Goal: Task Accomplishment & Management: Use online tool/utility

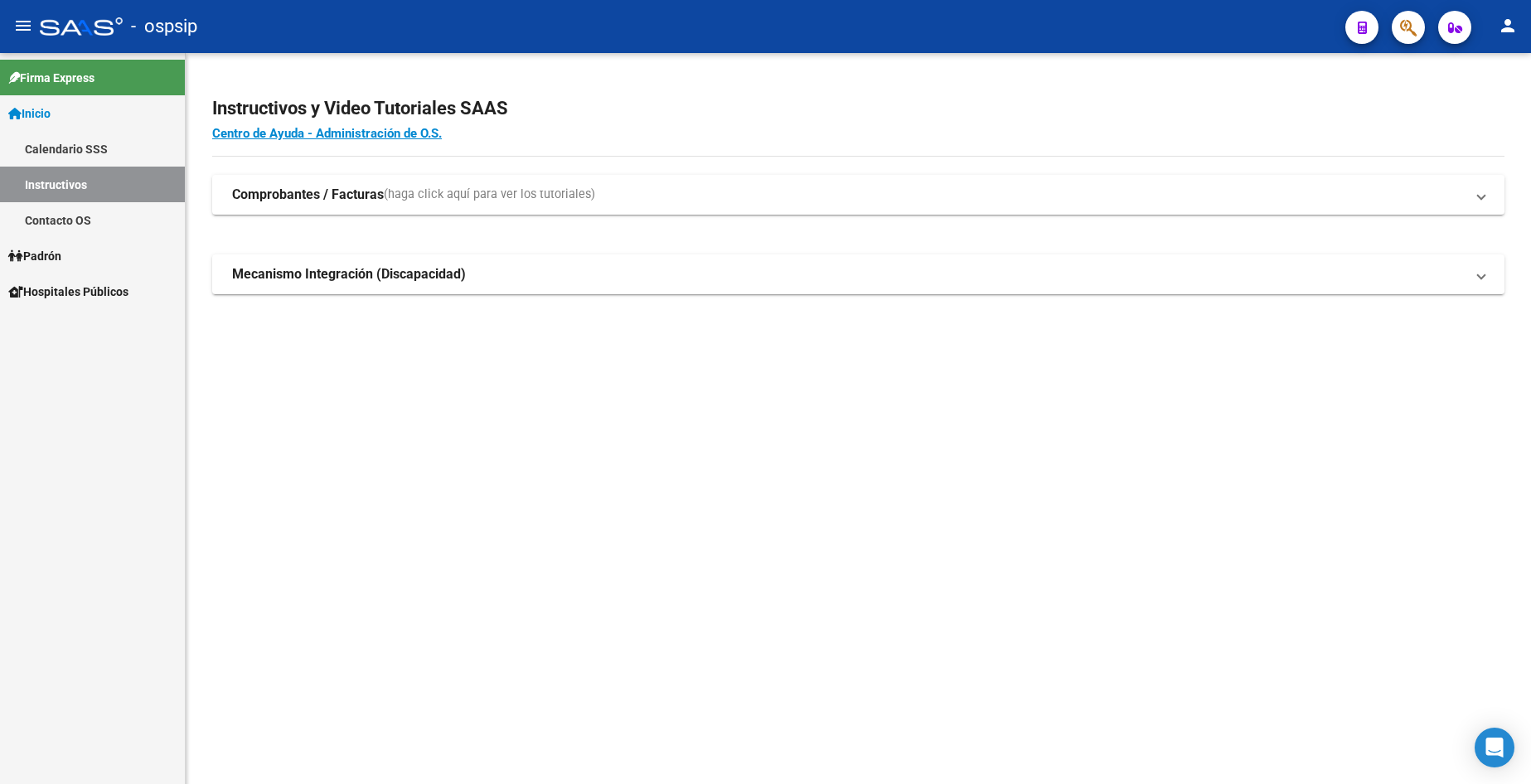
click at [61, 247] on span "Padrón" at bounding box center [35, 255] width 53 height 18
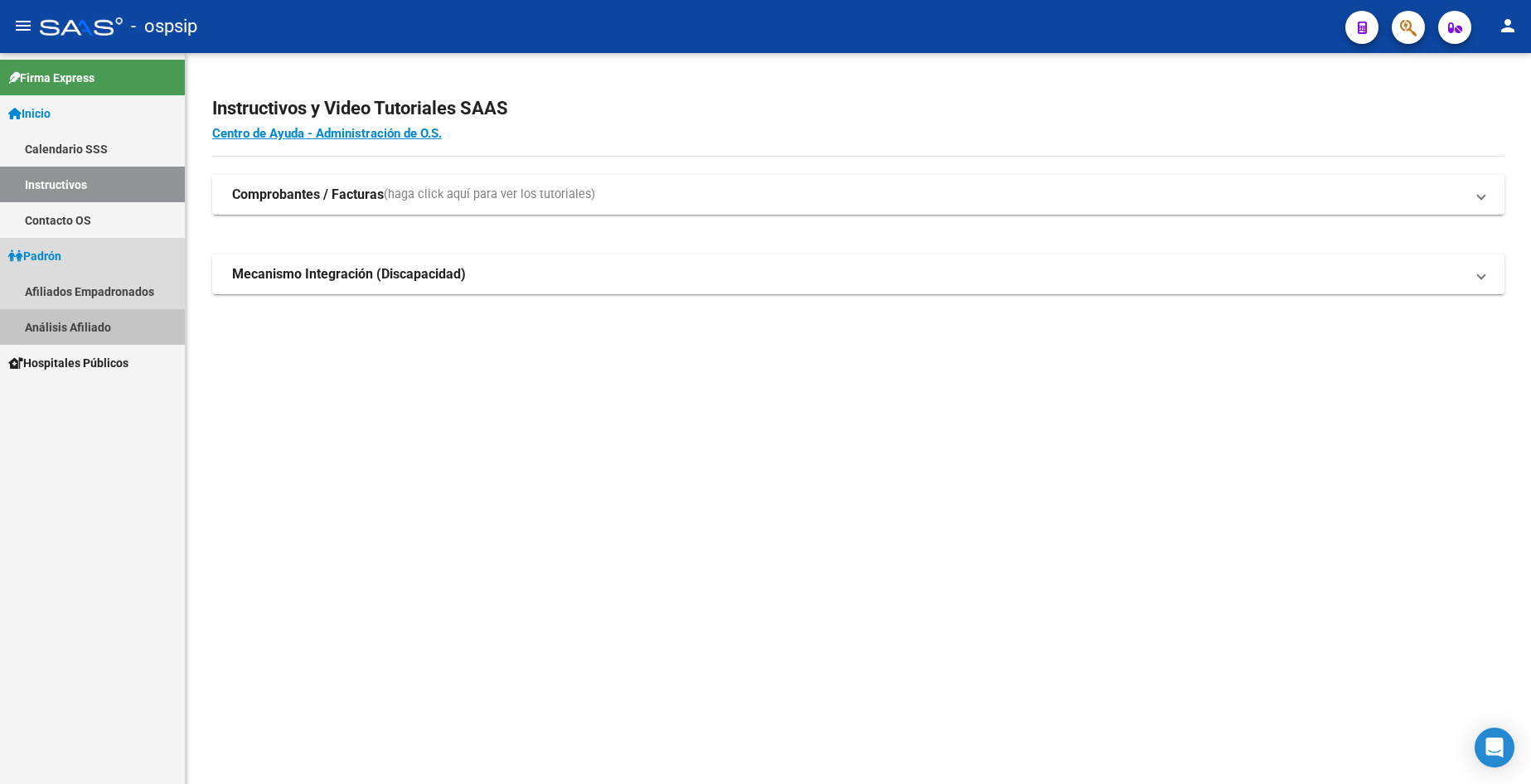
click at [79, 326] on link "Análisis Afiliado" at bounding box center [92, 326] width 185 height 35
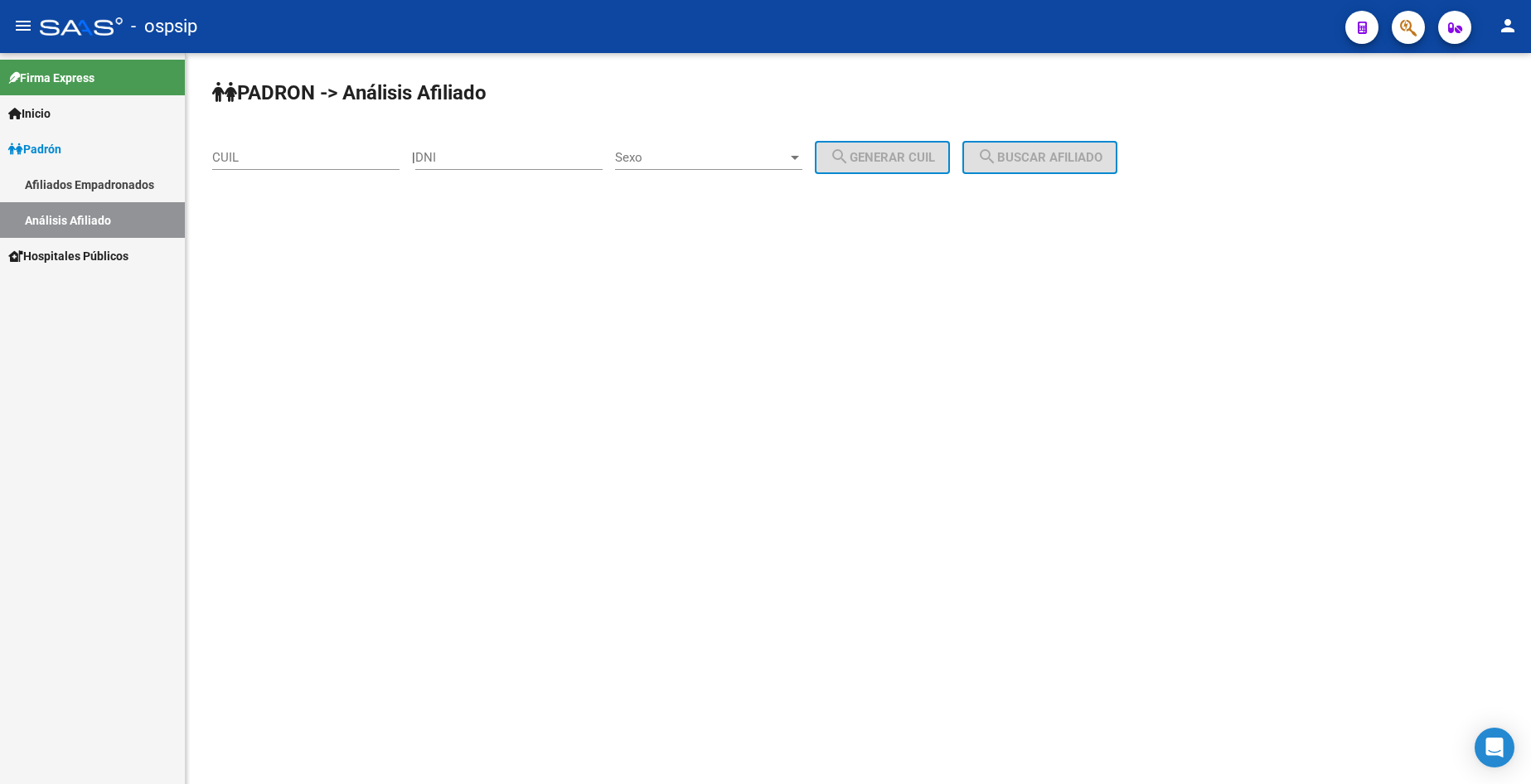
click at [554, 166] on div "DNI" at bounding box center [509, 151] width 188 height 35
type input "30586307"
click at [736, 159] on span "Sexo" at bounding box center [700, 157] width 172 height 15
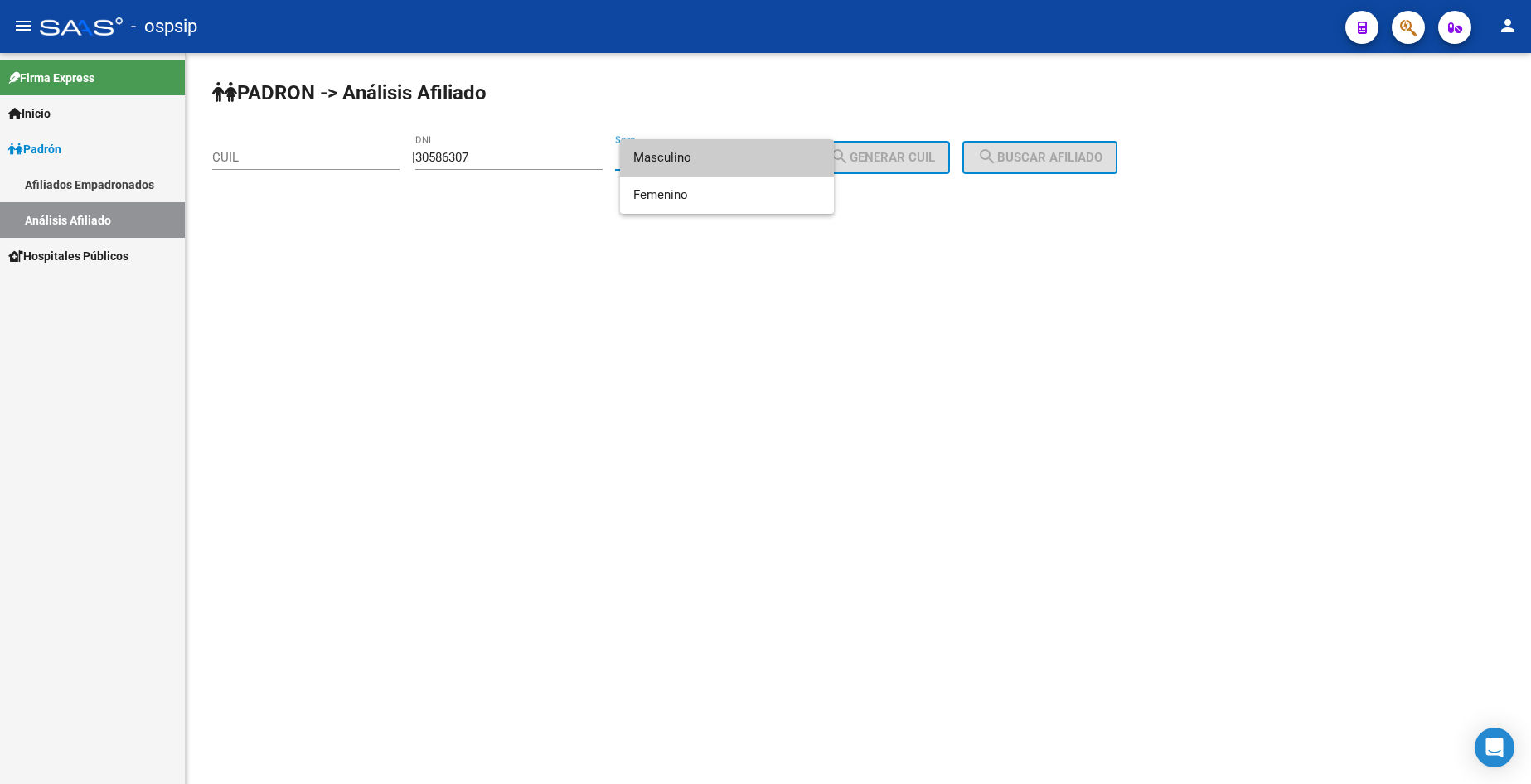
click at [741, 174] on span "Masculino" at bounding box center [727, 157] width 188 height 37
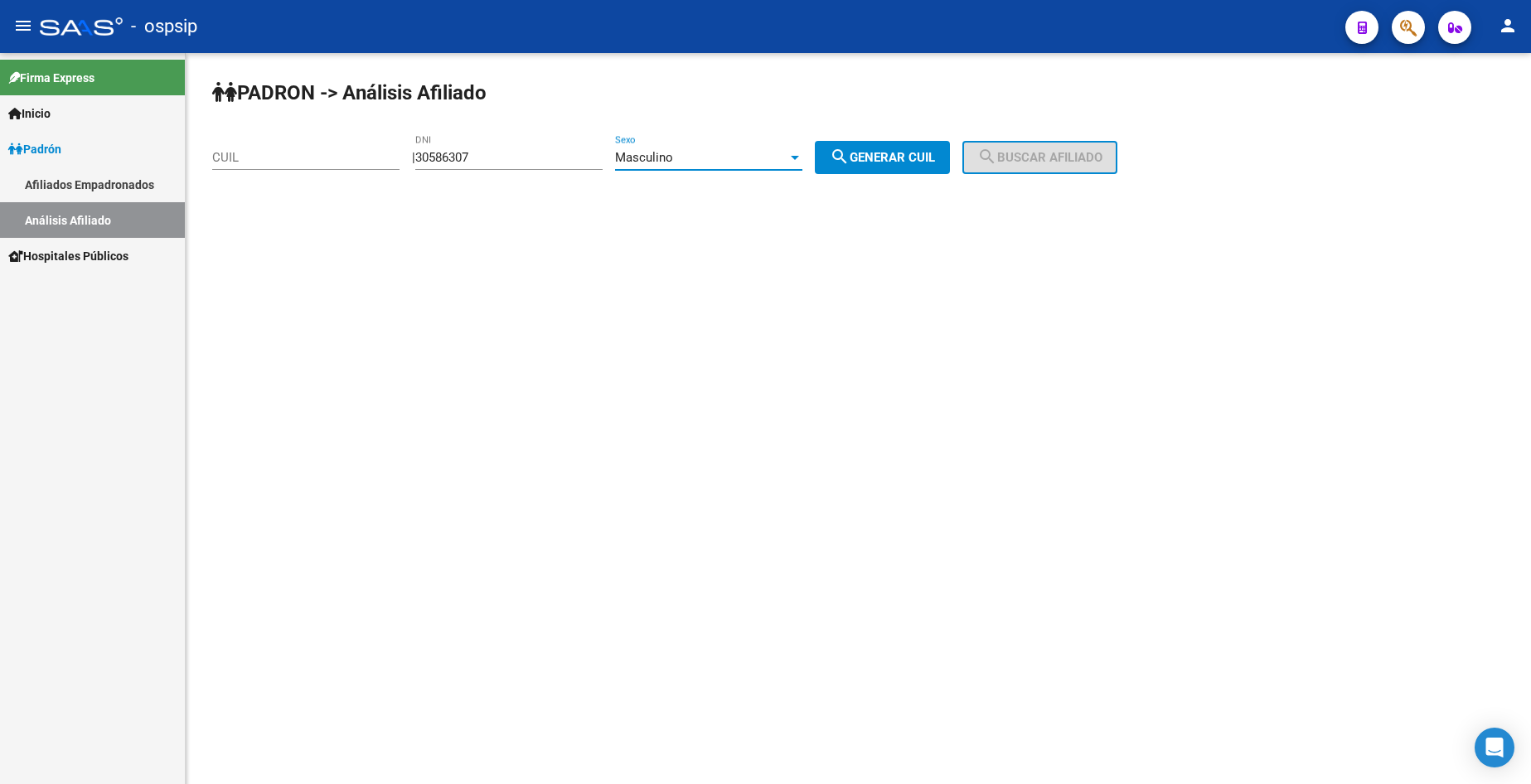
click at [948, 165] on button "search Generar CUIL" at bounding box center [882, 157] width 135 height 33
type input "20-30586307-7"
drag, startPoint x: 1023, startPoint y: 154, endPoint x: 1023, endPoint y: 179, distance: 25.0
click at [1023, 158] on span "search Buscar afiliado" at bounding box center [1039, 157] width 125 height 15
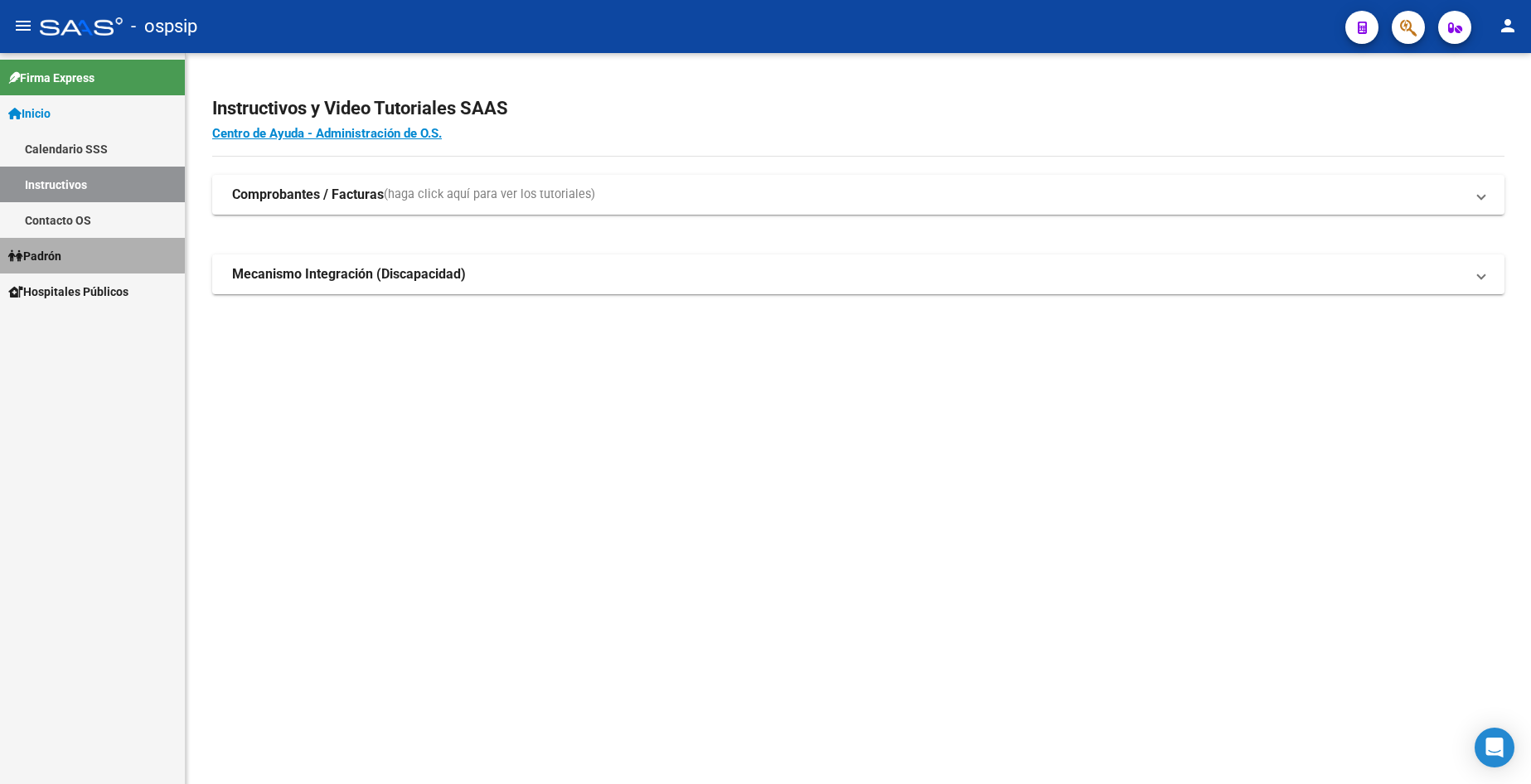
click at [75, 252] on link "Padrón" at bounding box center [92, 255] width 185 height 35
drag, startPoint x: 75, startPoint y: 327, endPoint x: 533, endPoint y: 240, distance: 466.2
click at [78, 326] on link "Análisis Afiliado" at bounding box center [92, 326] width 185 height 35
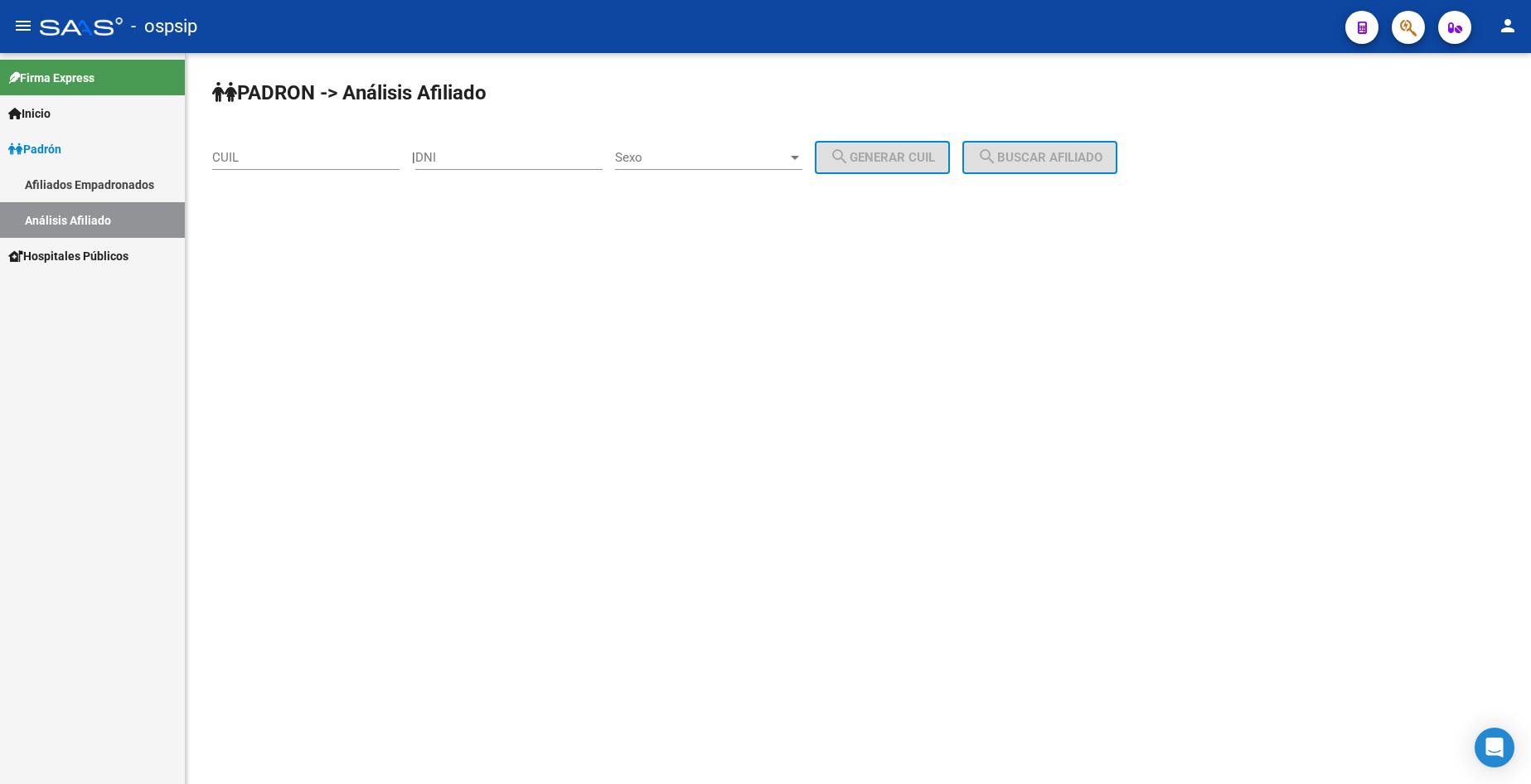
click at [427, 154] on div "| DNI Sexo Sexo search Generar CUIL" at bounding box center [687, 157] width 551 height 15
click at [535, 157] on input "DNI" at bounding box center [509, 157] width 188 height 15
type input "30586307"
click at [757, 159] on span "Sexo" at bounding box center [700, 157] width 172 height 15
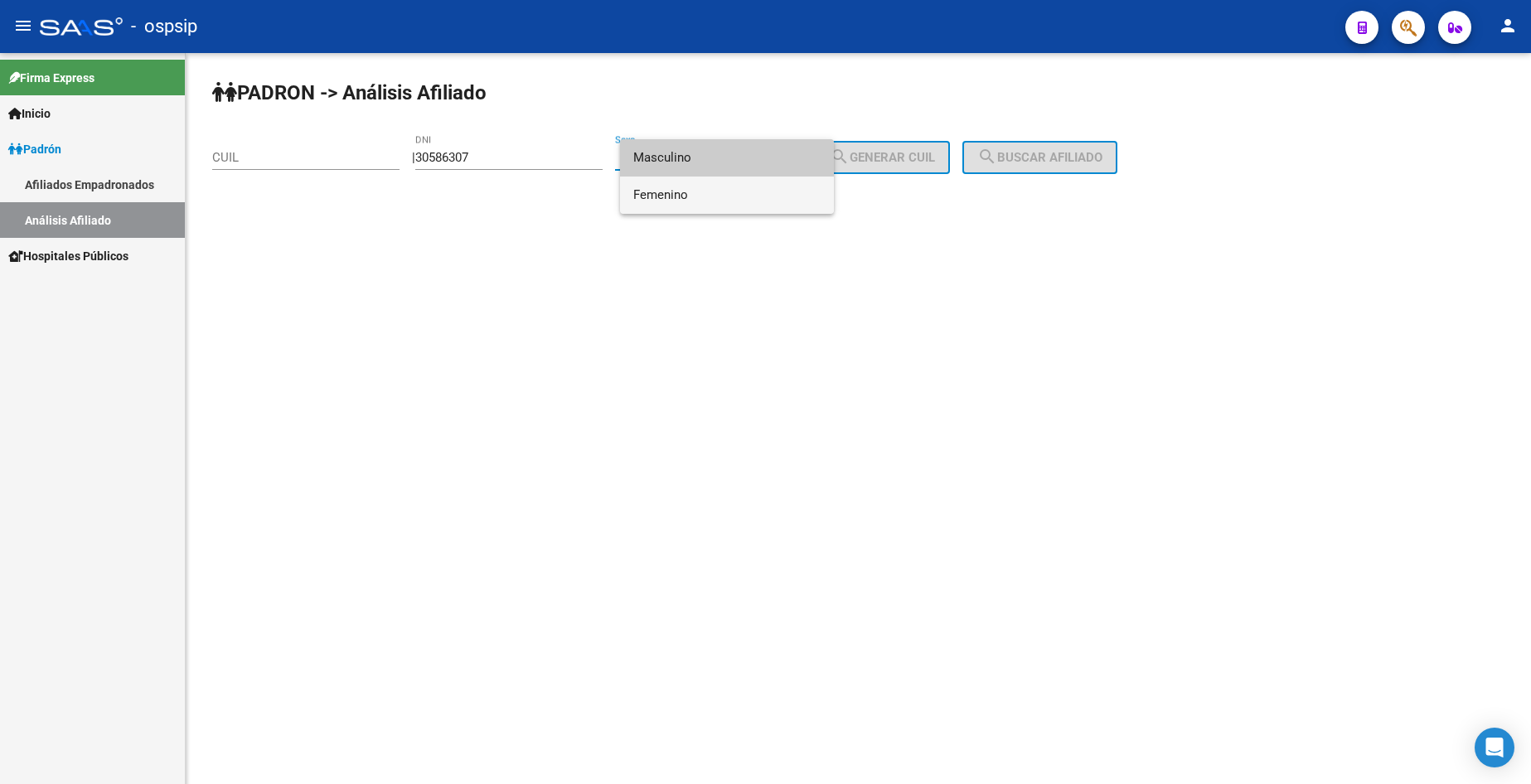
click at [728, 188] on span "Femenino" at bounding box center [727, 194] width 188 height 37
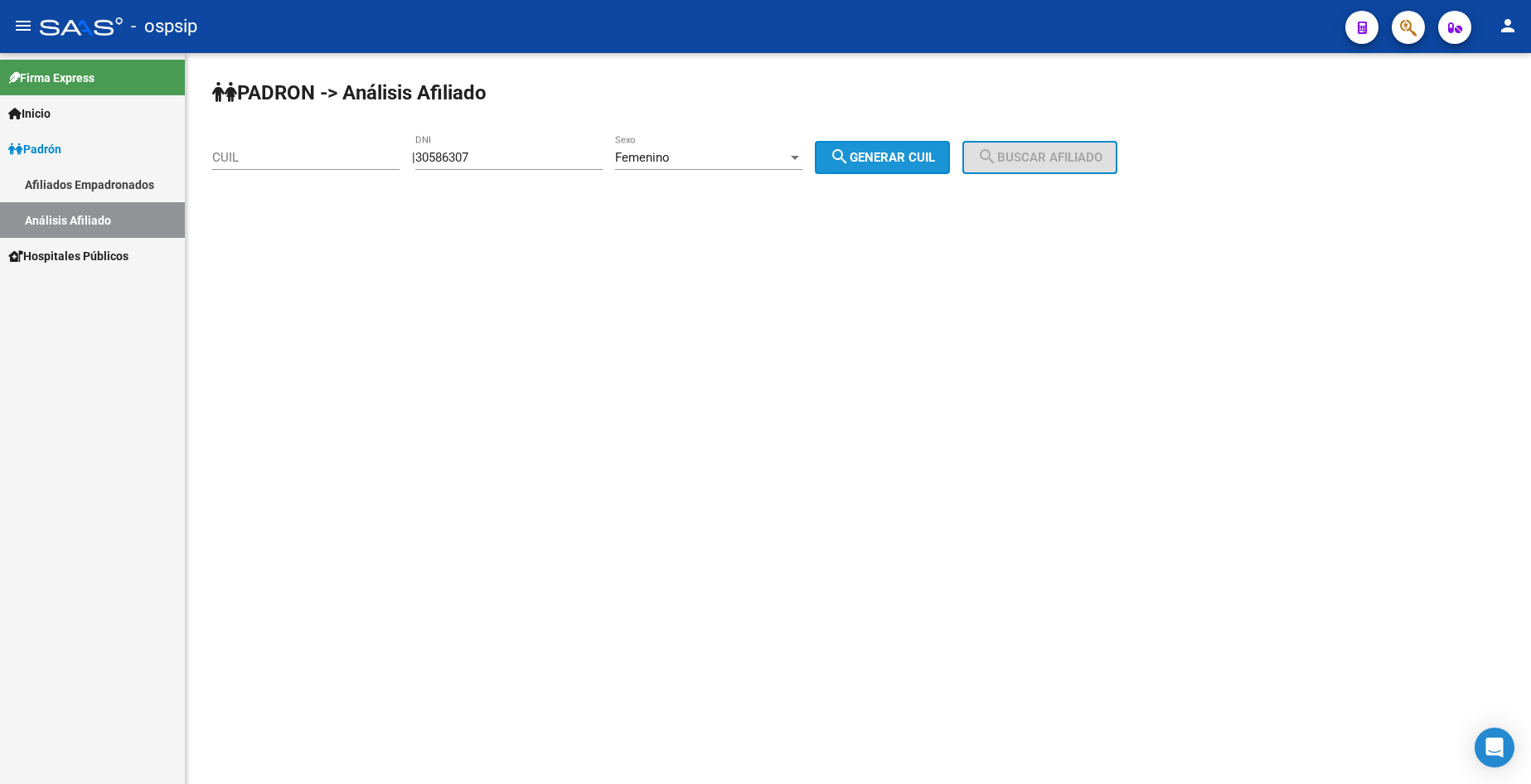
click at [918, 159] on span "search Generar CUIL" at bounding box center [882, 157] width 105 height 15
type input "27-30586307-1"
click at [1024, 156] on span "search Buscar afiliado" at bounding box center [1039, 157] width 125 height 15
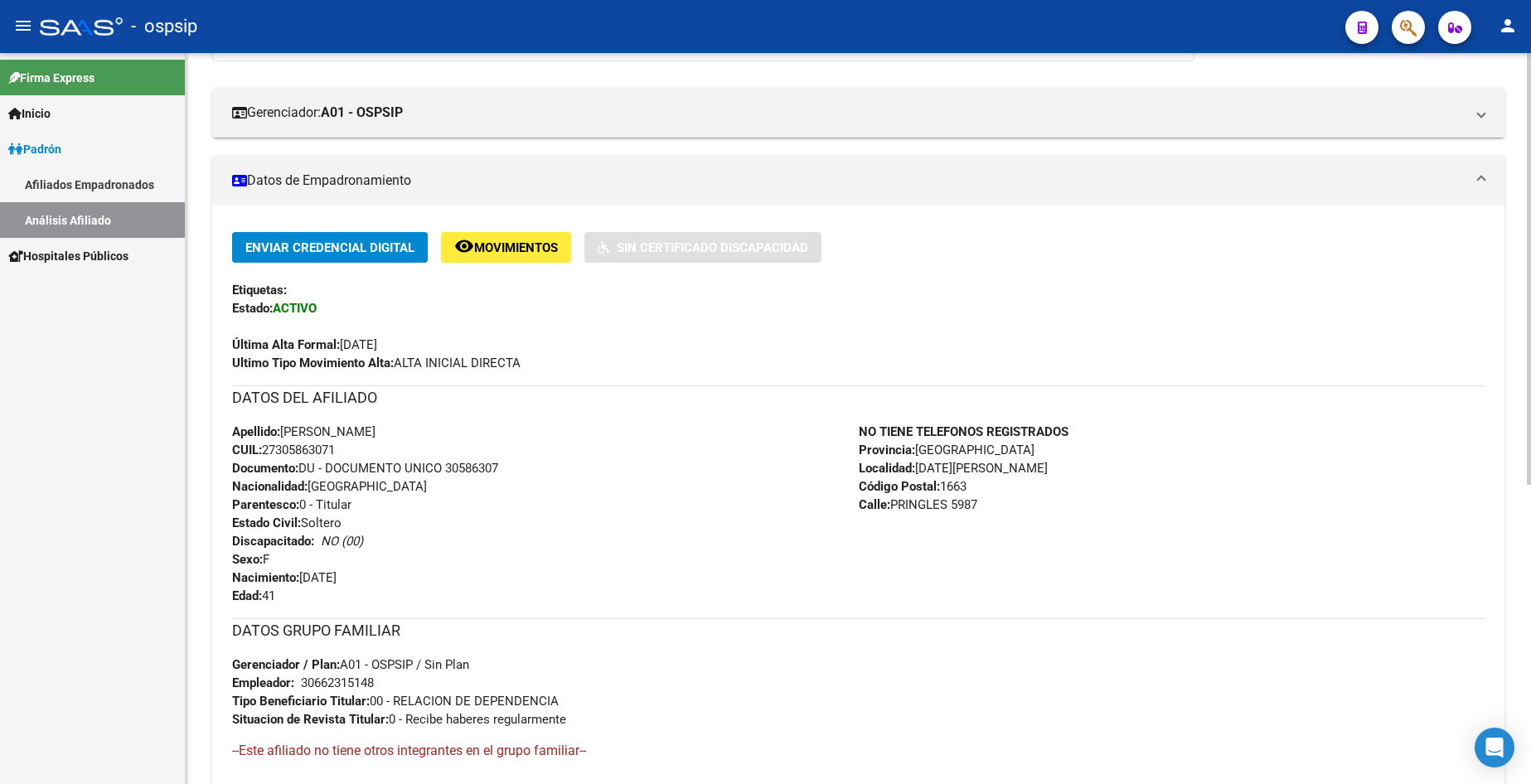
scroll to position [332, 0]
